Goal: Task Accomplishment & Management: Complete application form

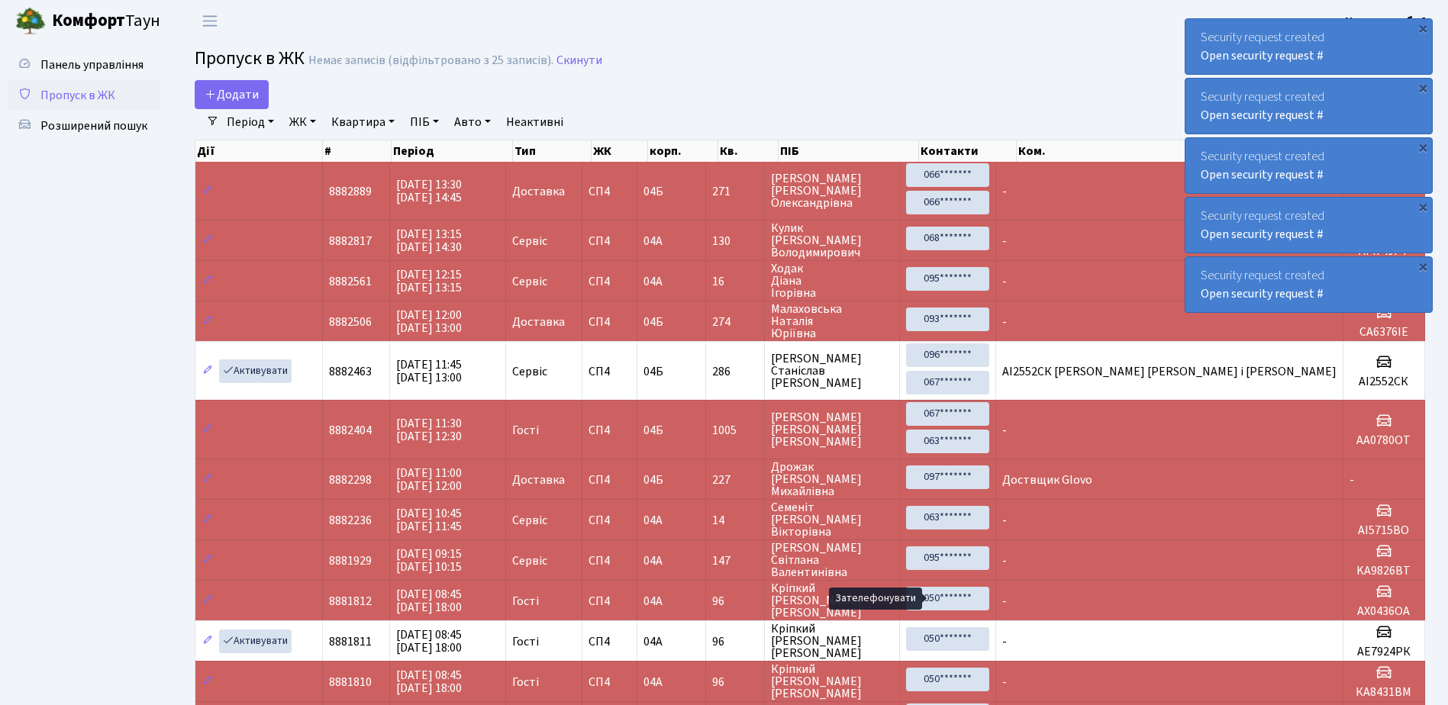
select select "25"
click at [211, 95] on icon at bounding box center [211, 94] width 12 height 12
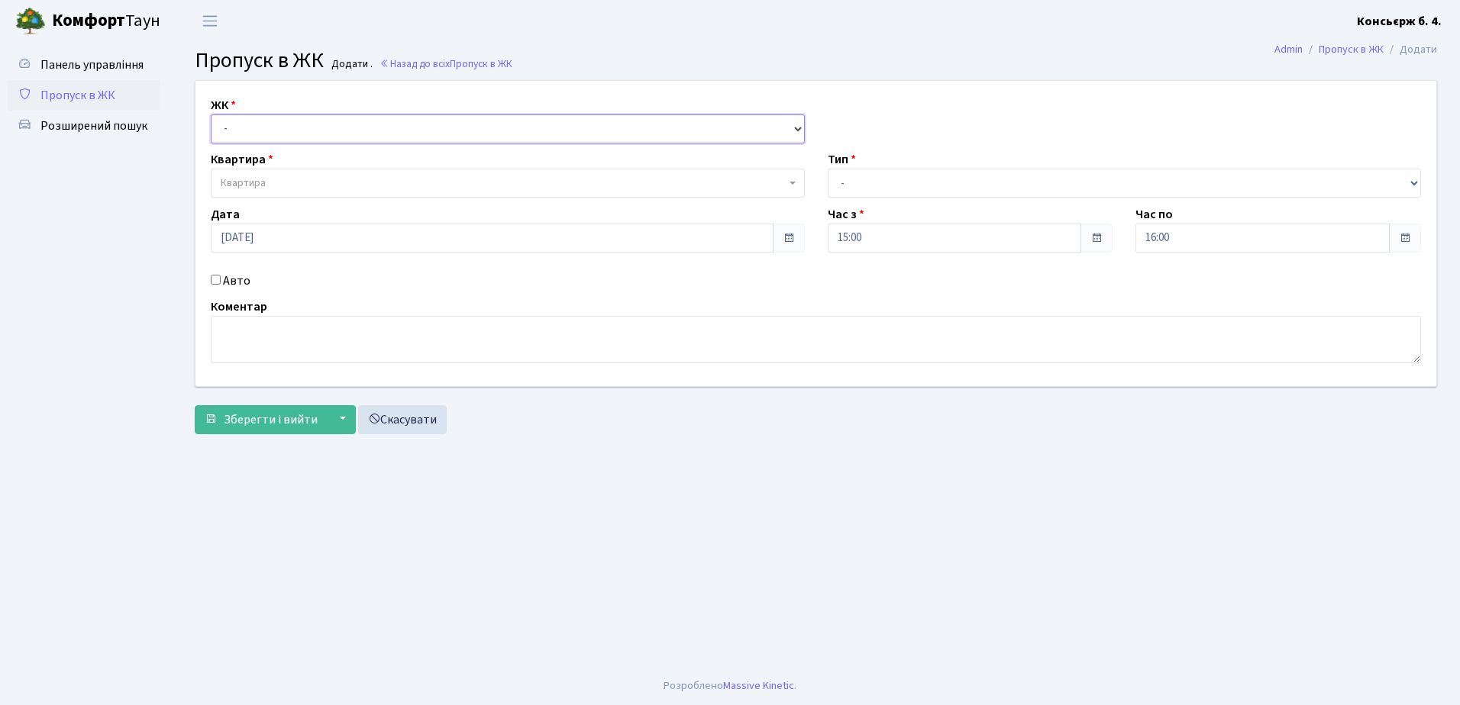
drag, startPoint x: 269, startPoint y: 131, endPoint x: 269, endPoint y: 144, distance: 13.0
click at [269, 131] on select "- [STREET_ADDRESS]" at bounding box center [508, 129] width 594 height 29
select select "325"
click at [211, 115] on select "- [STREET_ADDRESS]" at bounding box center [508, 129] width 594 height 29
select select
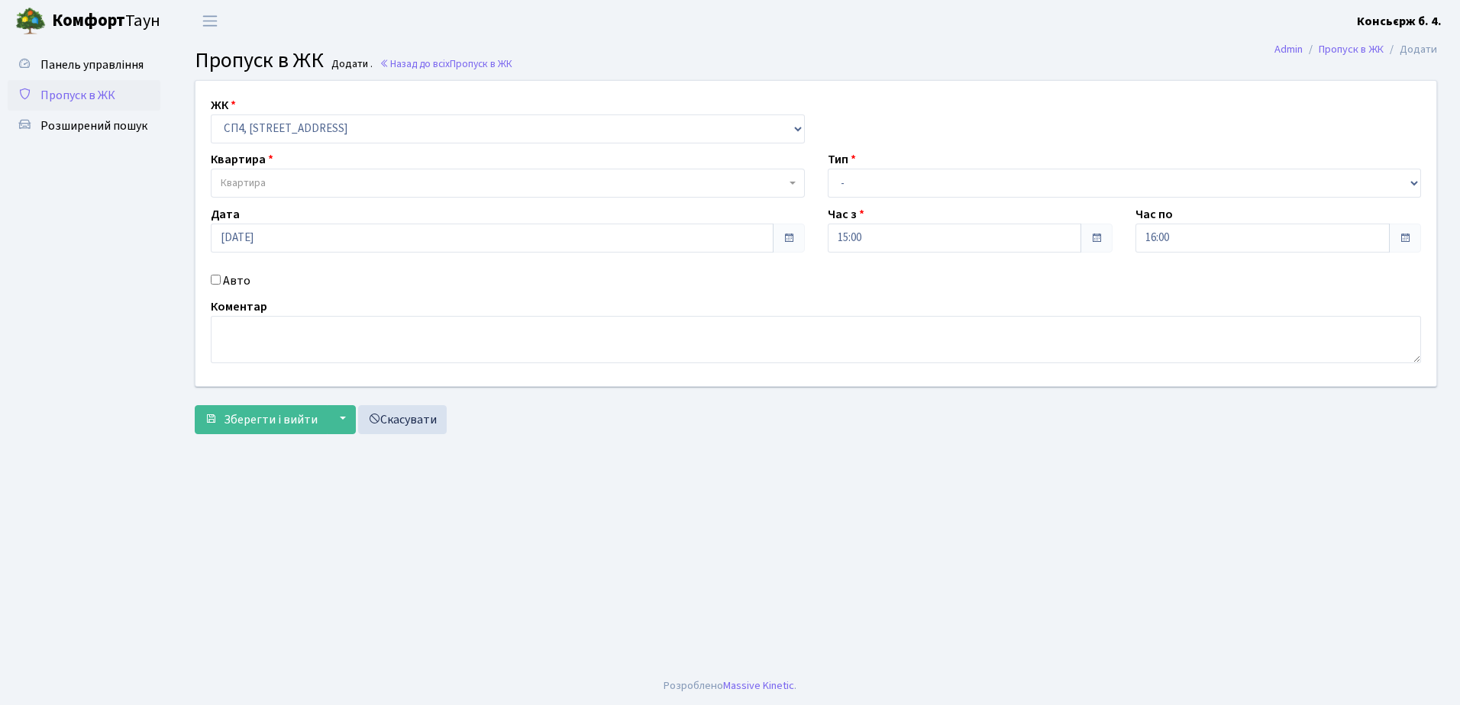
click at [267, 185] on span "Квартира" at bounding box center [503, 183] width 565 height 15
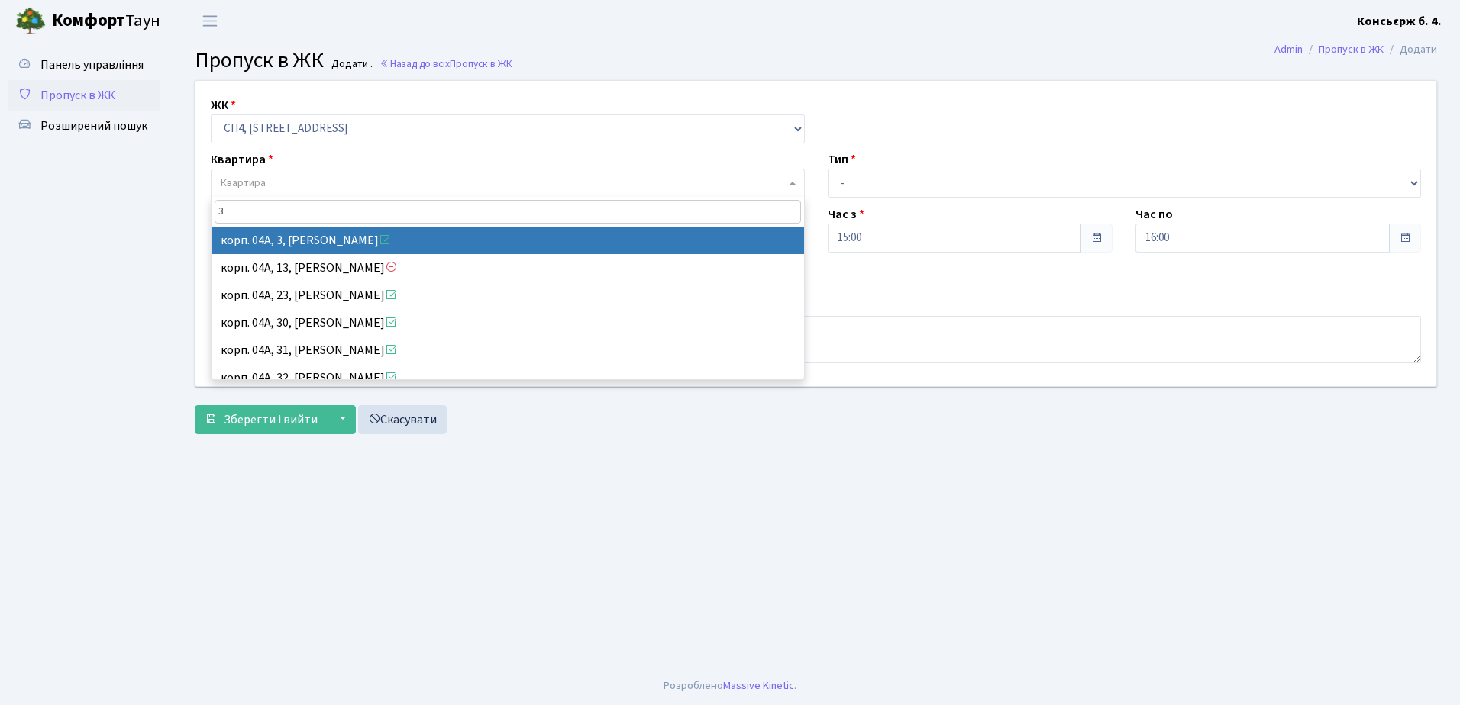
type input "3"
select select "21031"
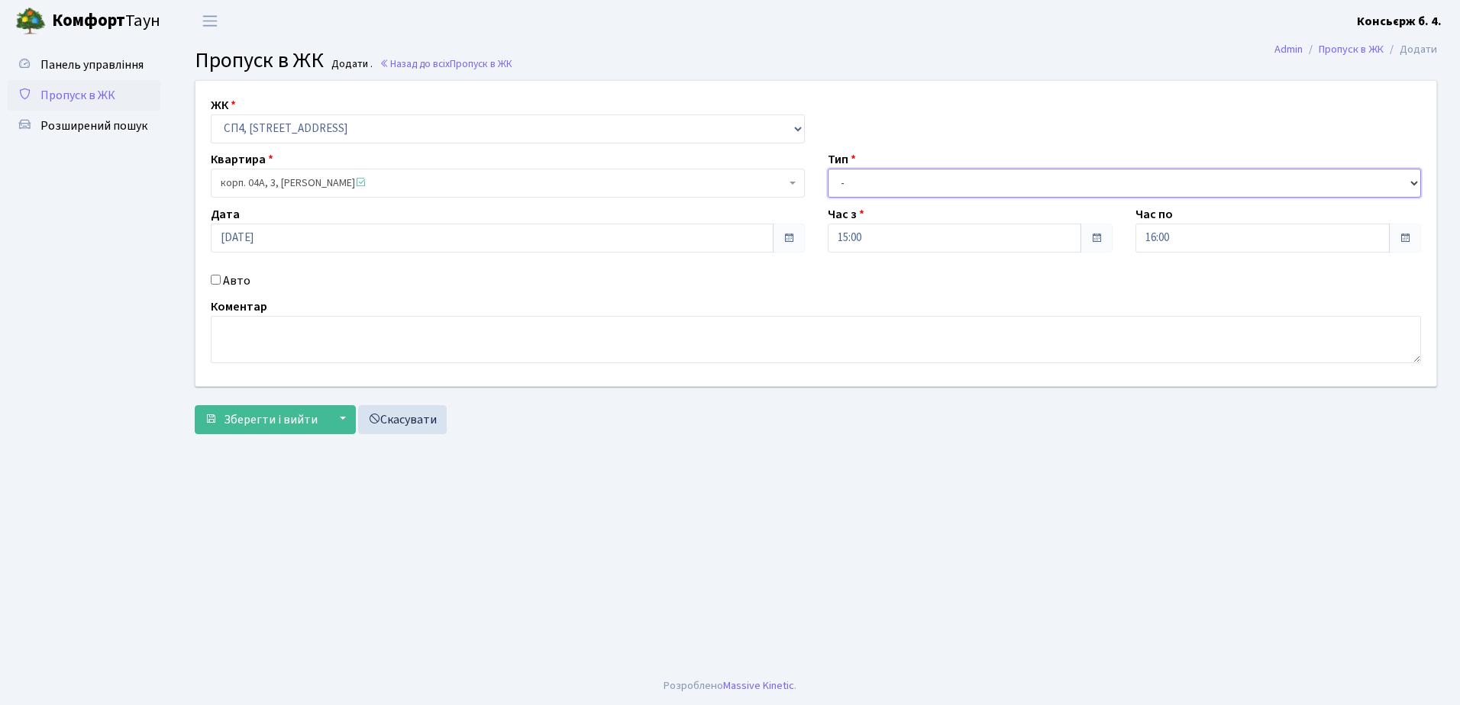
drag, startPoint x: 915, startPoint y: 175, endPoint x: 913, endPoint y: 183, distance: 8.5
click at [915, 175] on select "- Доставка Таксі Гості Сервіс" at bounding box center [1124, 183] width 594 height 29
select select "1"
click at [827, 169] on select "- Доставка Таксі Гості Сервіс" at bounding box center [1124, 183] width 594 height 29
click at [217, 276] on input "Авто" at bounding box center [216, 280] width 10 height 10
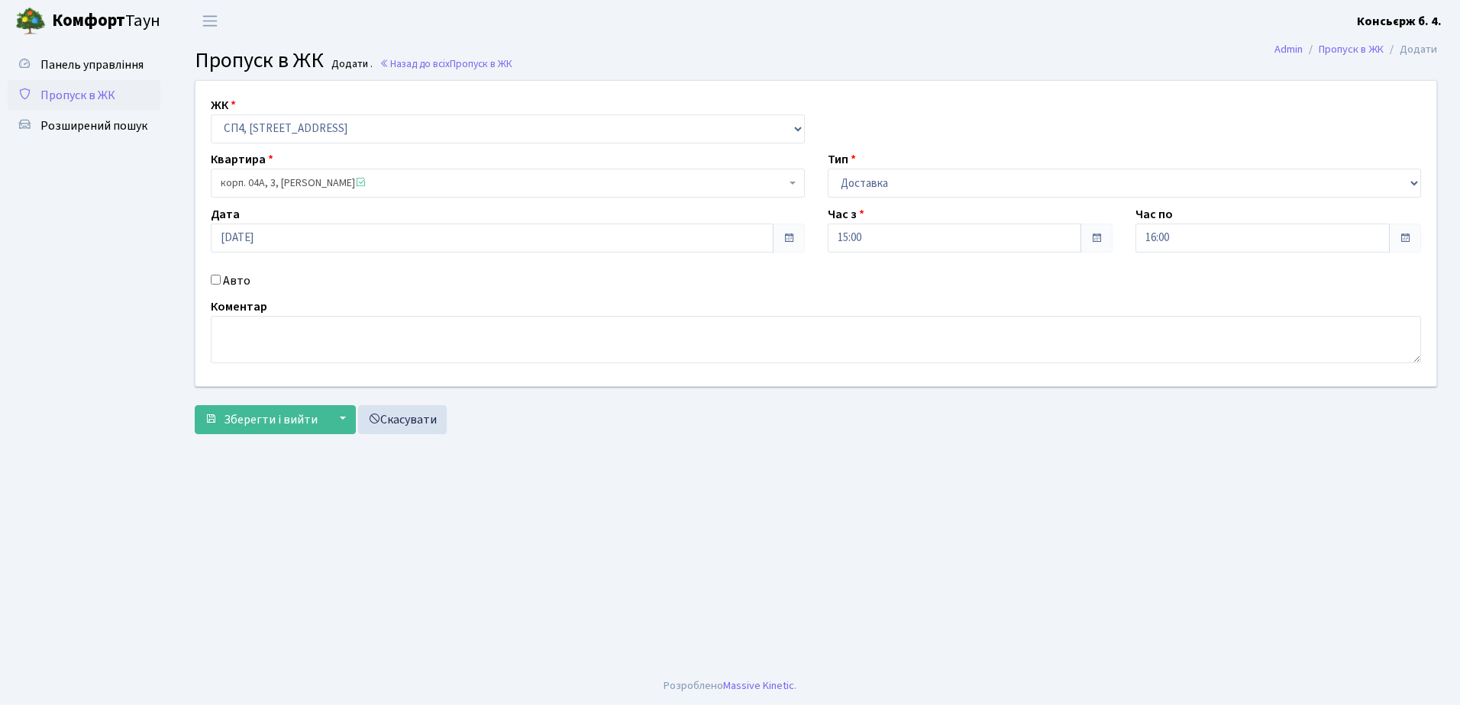
checkbox input "true"
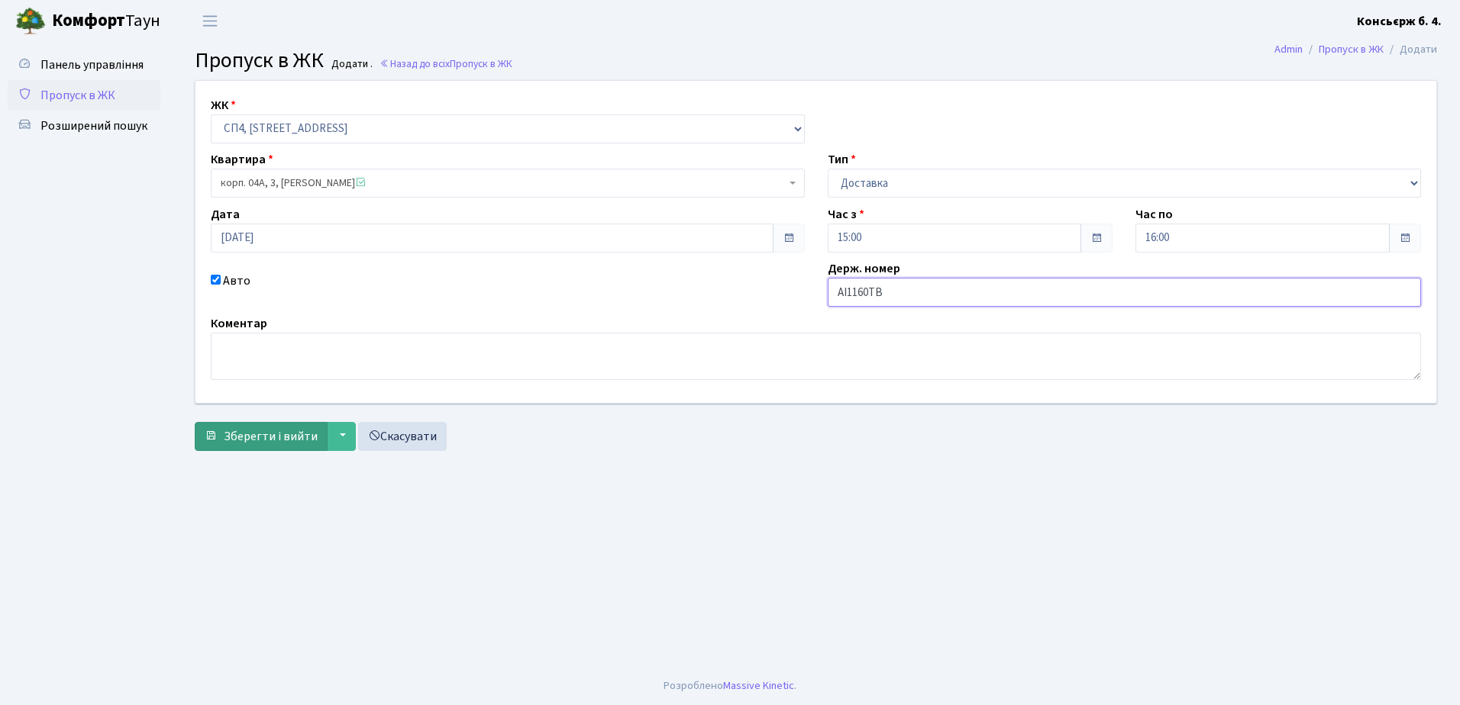
type input "AI1160TB"
click at [289, 437] on span "Зберегти і вийти" at bounding box center [271, 436] width 94 height 17
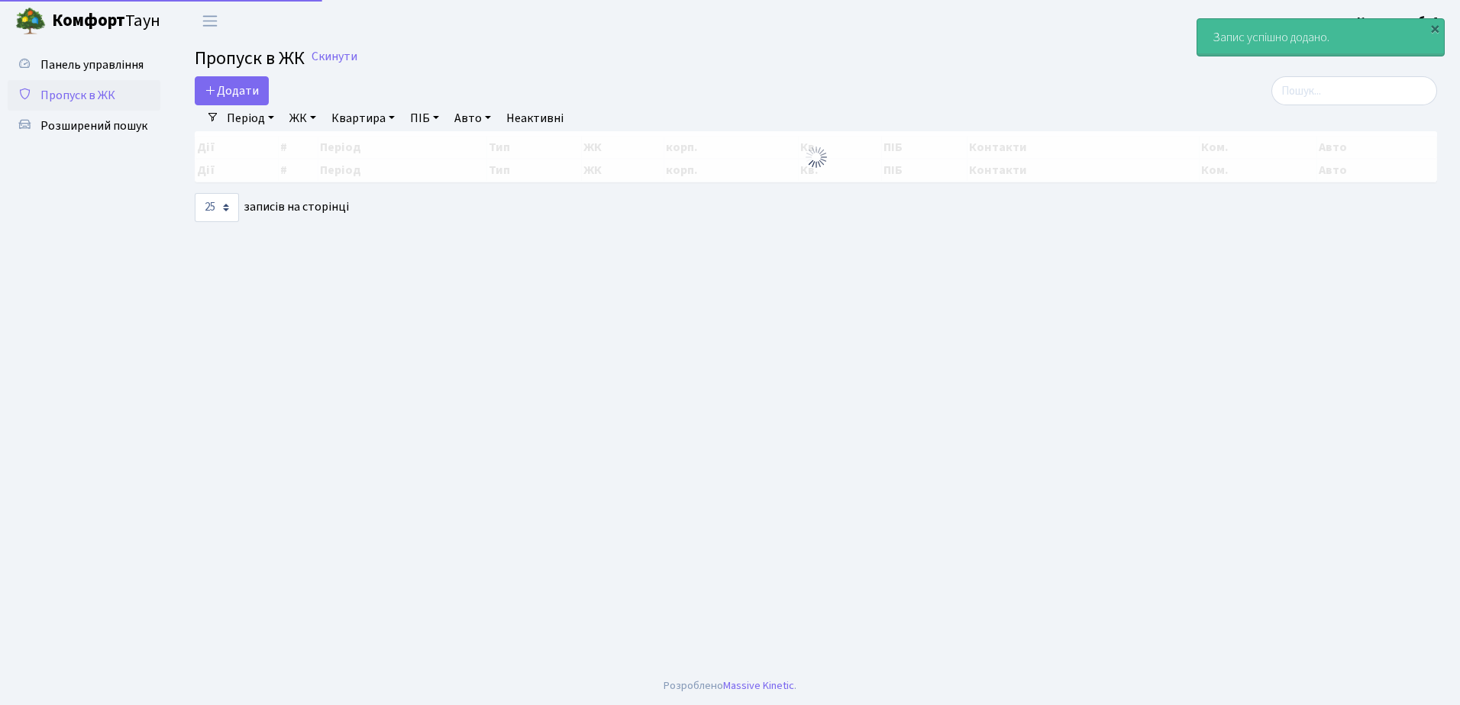
select select "25"
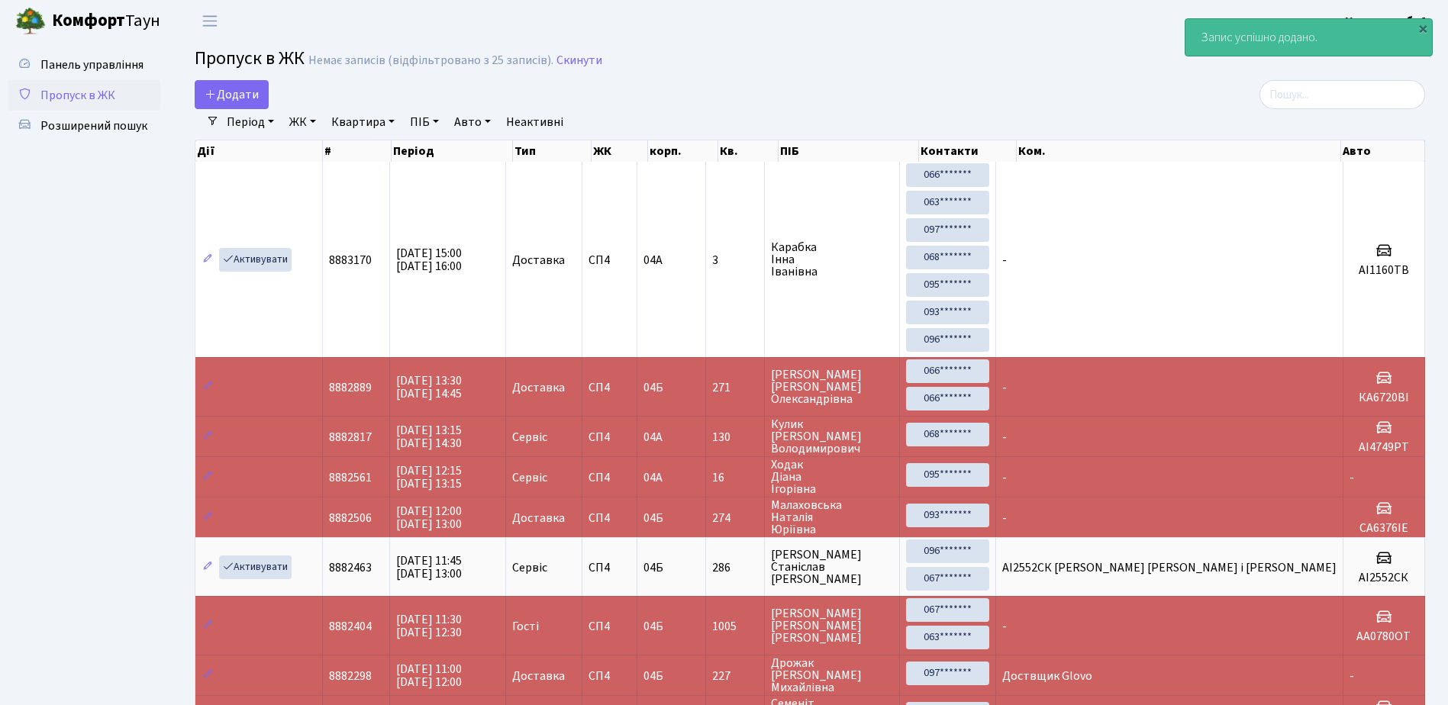
click at [127, 89] on link "Пропуск в ЖК" at bounding box center [84, 95] width 153 height 31
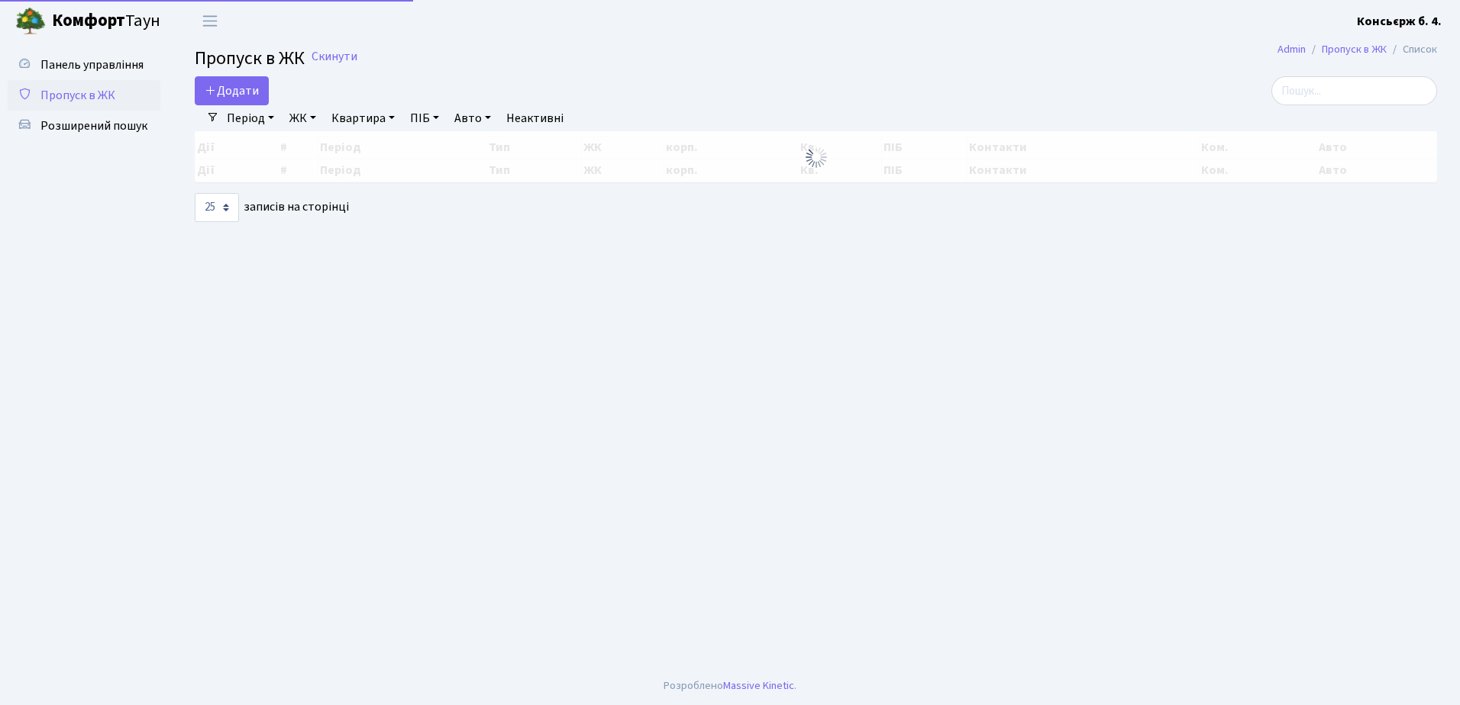
select select "25"
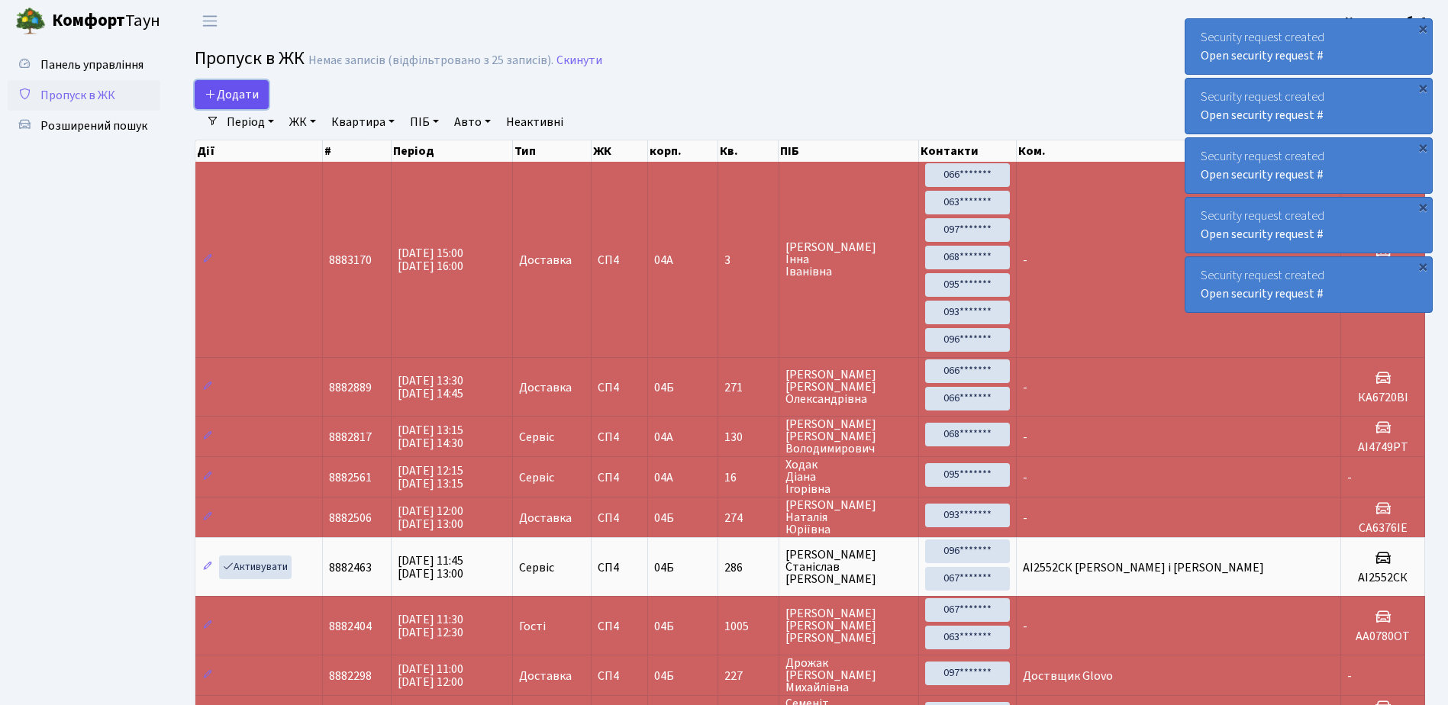
click at [231, 95] on span "Додати" at bounding box center [232, 94] width 54 height 17
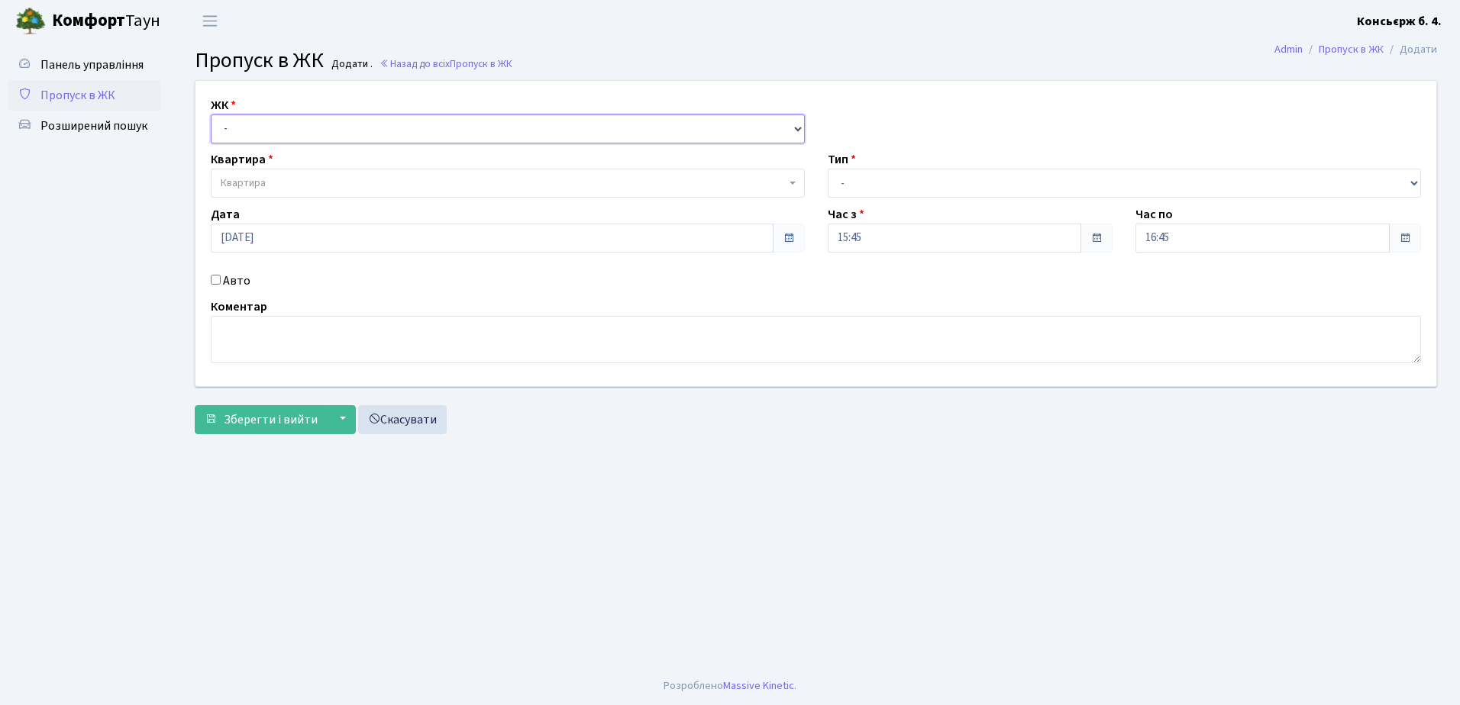
click at [288, 129] on select "- [STREET_ADDRESS]" at bounding box center [508, 129] width 594 height 29
select select "325"
click at [211, 115] on select "- [STREET_ADDRESS]" at bounding box center [508, 129] width 594 height 29
select select
click at [289, 187] on span "Квартира" at bounding box center [503, 183] width 565 height 15
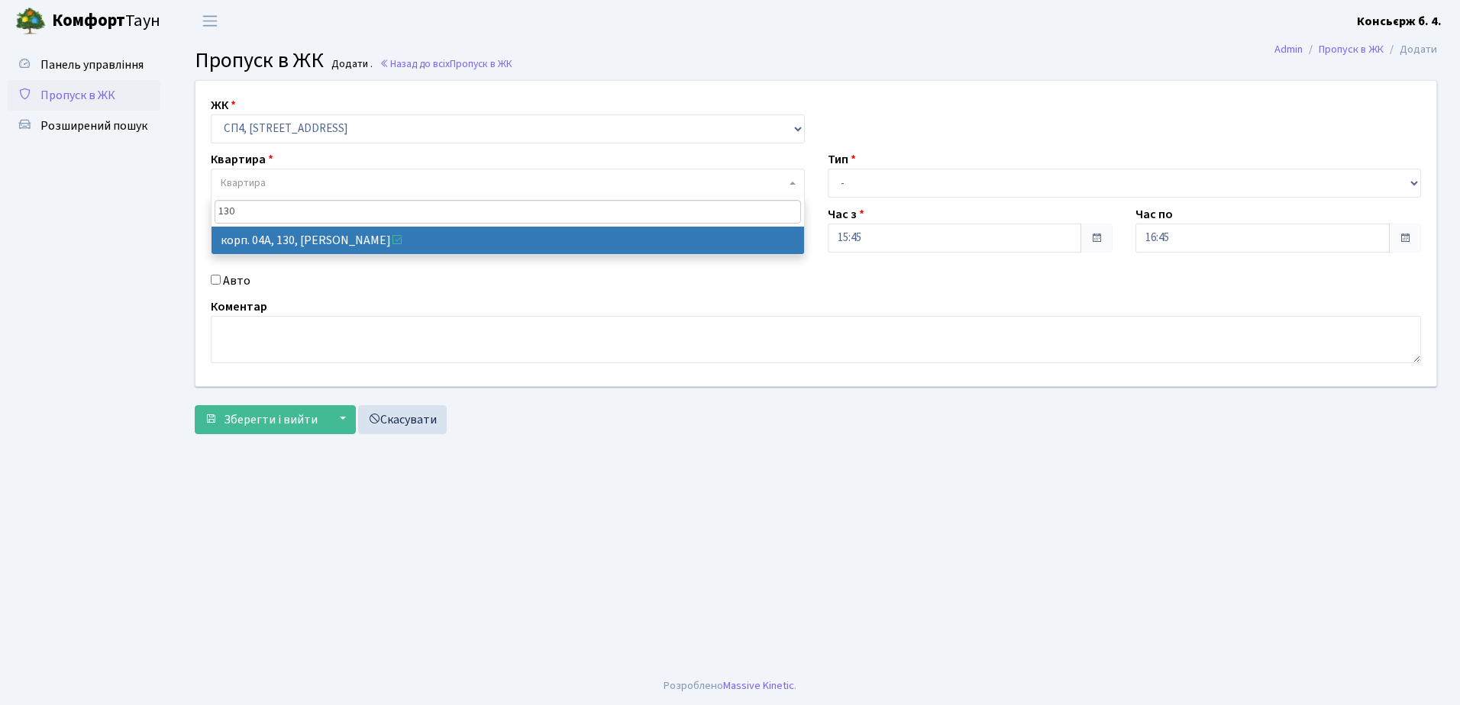
type input "130"
select select "21158"
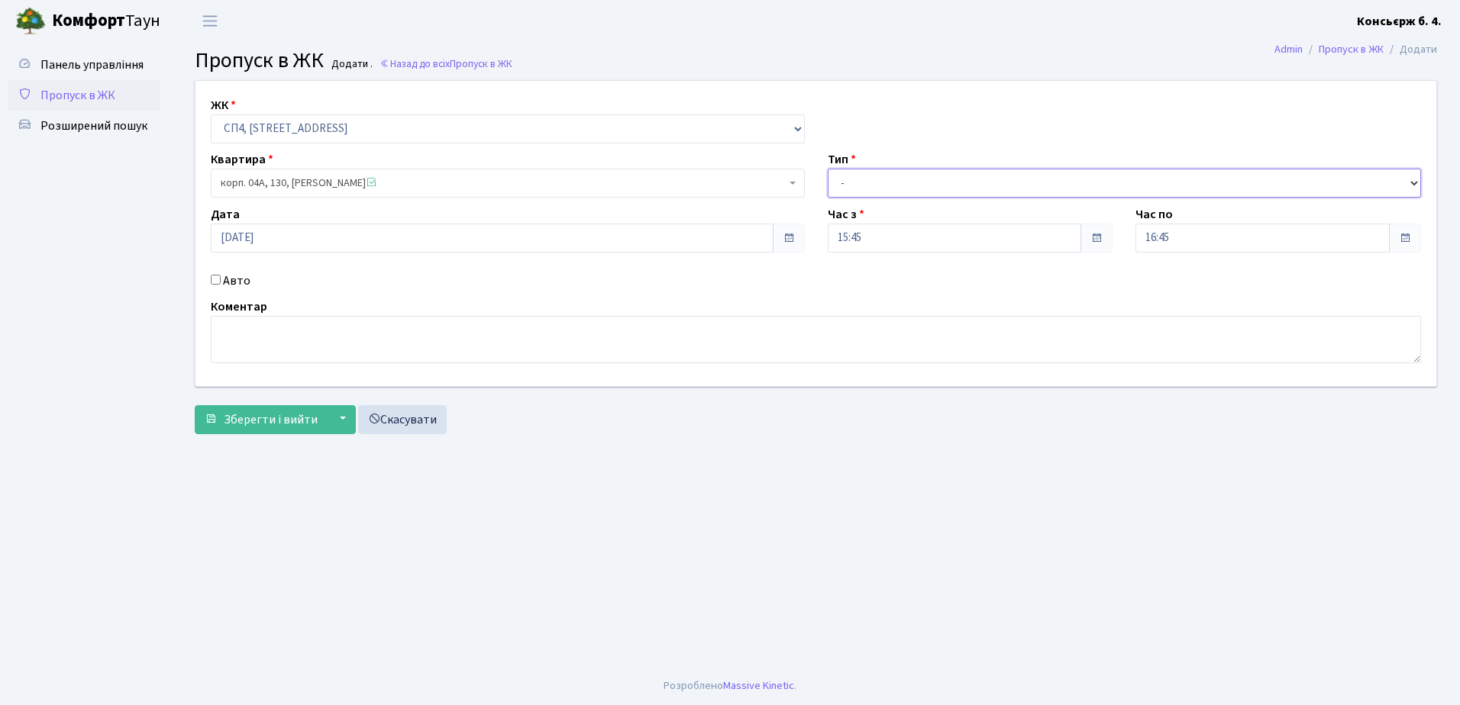
click at [934, 182] on select "- Доставка Таксі Гості Сервіс" at bounding box center [1124, 183] width 594 height 29
select select "18"
click at [827, 169] on select "- Доставка Таксі Гості Сервіс" at bounding box center [1124, 183] width 594 height 29
click at [215, 280] on input "Авто" at bounding box center [216, 280] width 10 height 10
checkbox input "true"
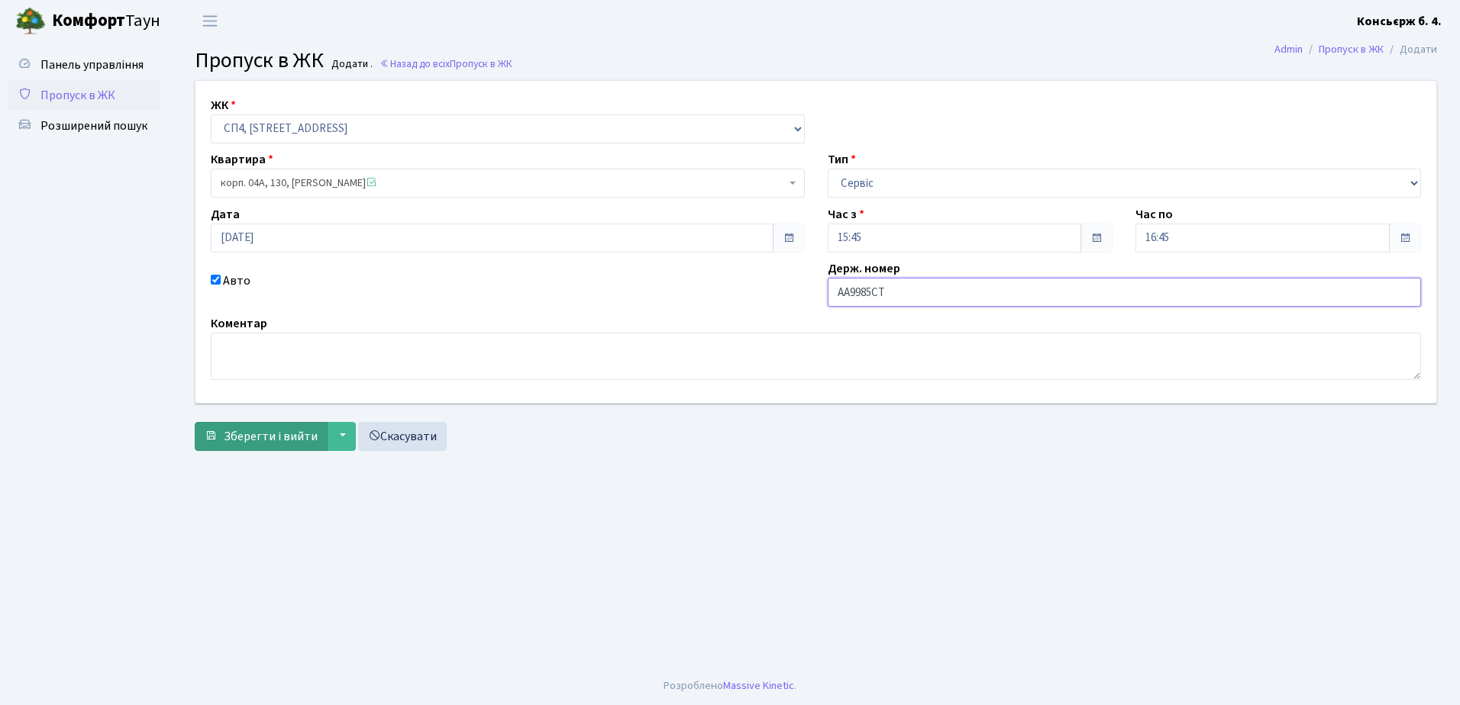
type input "AA9985CT"
click at [270, 439] on span "Зберегти і вийти" at bounding box center [271, 436] width 94 height 17
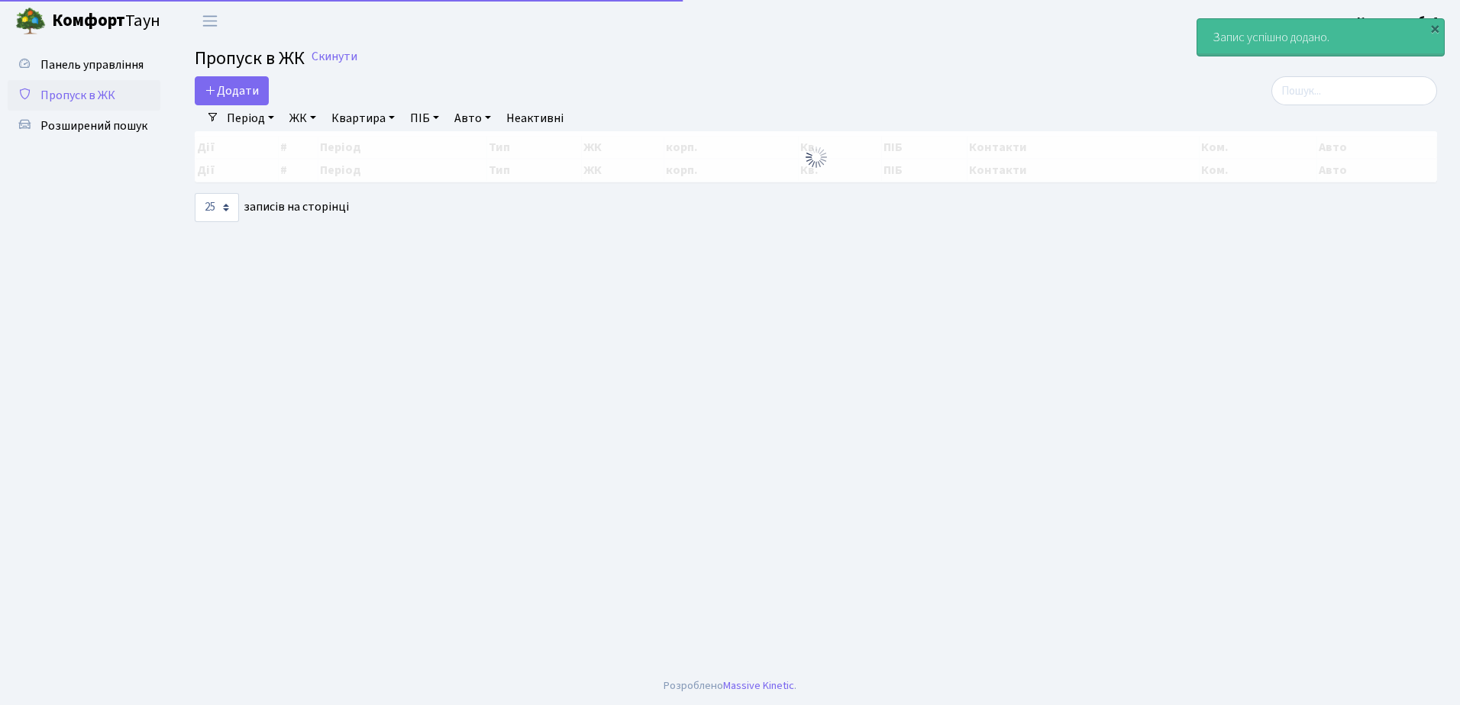
select select "25"
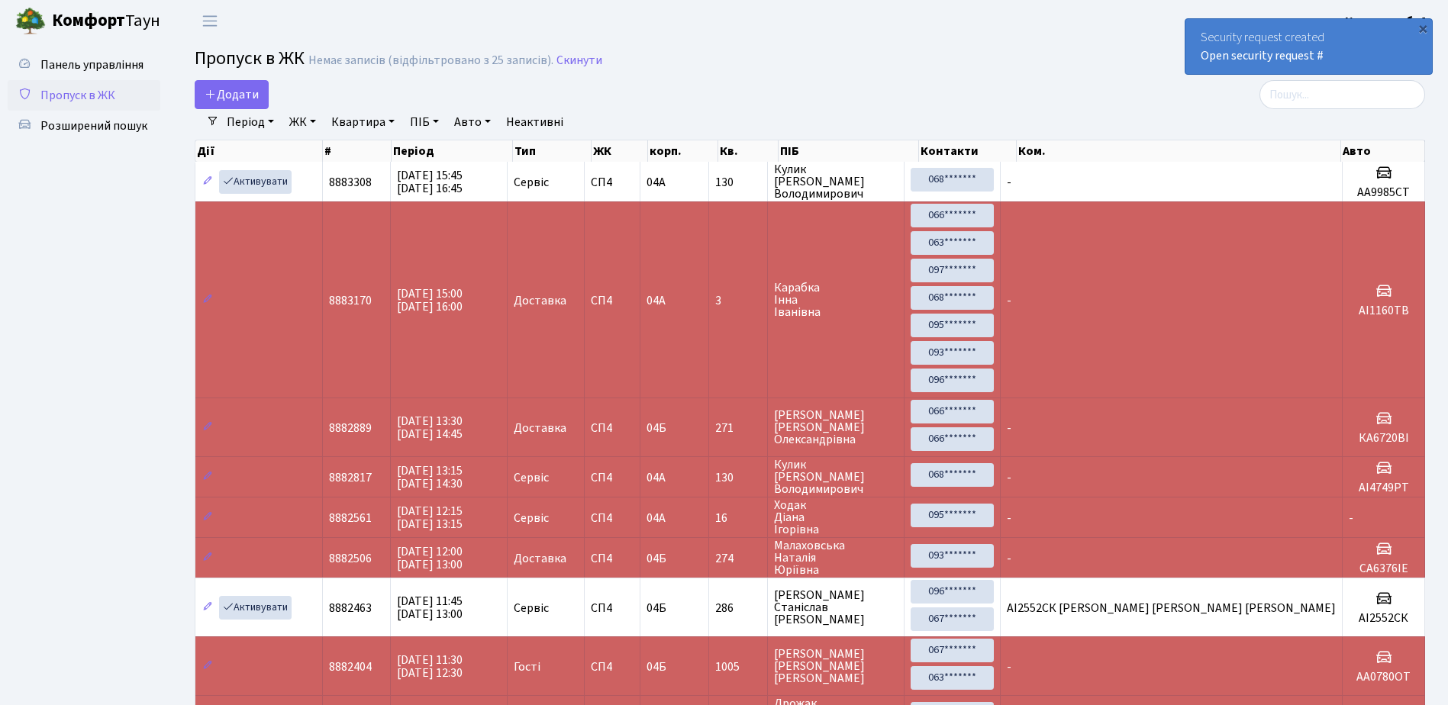
click at [107, 91] on span "Пропуск в ЖК" at bounding box center [77, 95] width 75 height 17
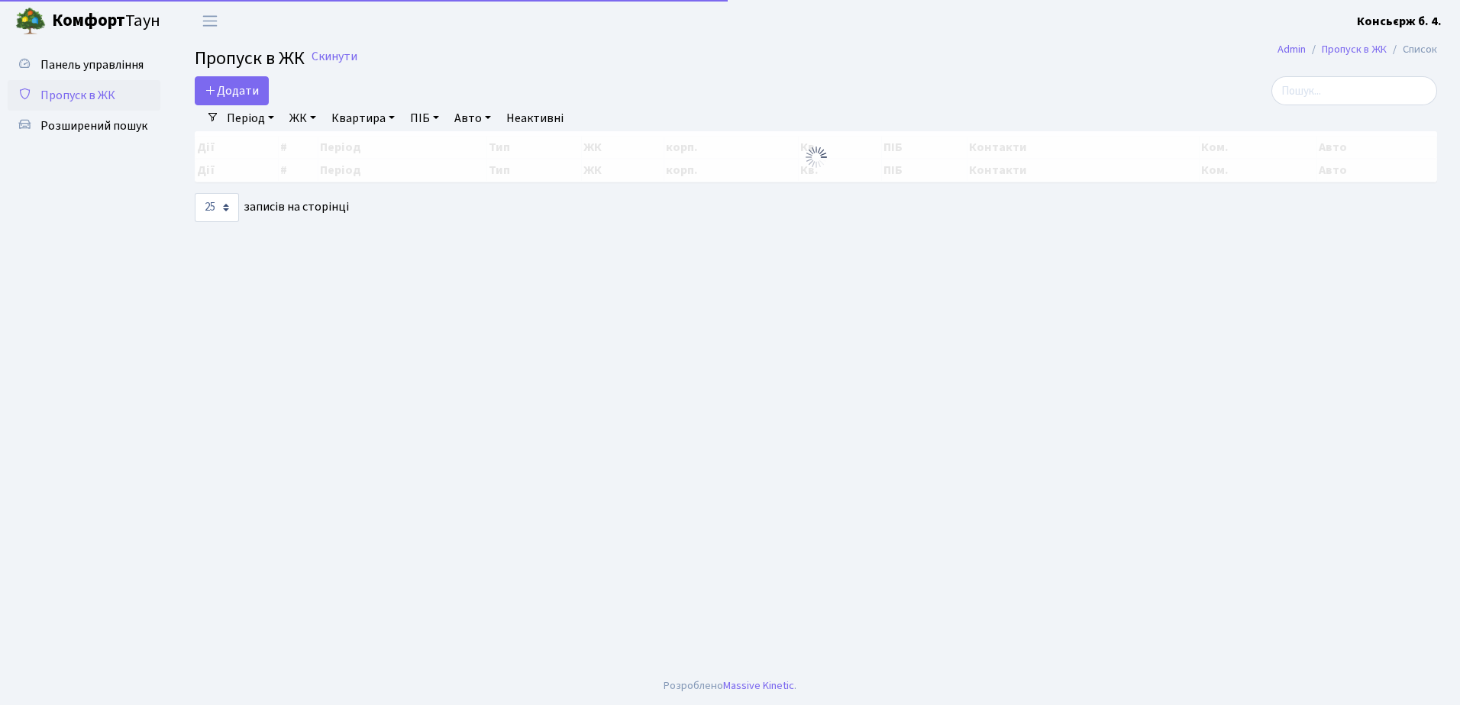
select select "25"
